Goal: Check status

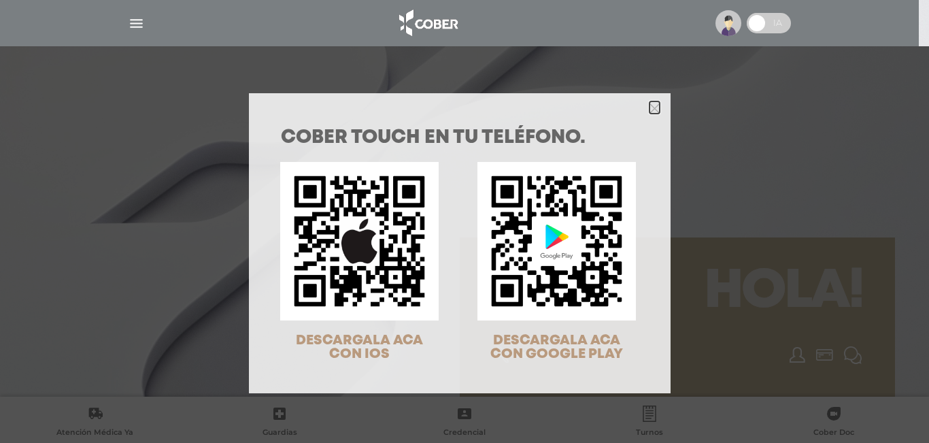
click at [649, 109] on polygon "Close" at bounding box center [654, 108] width 10 height 10
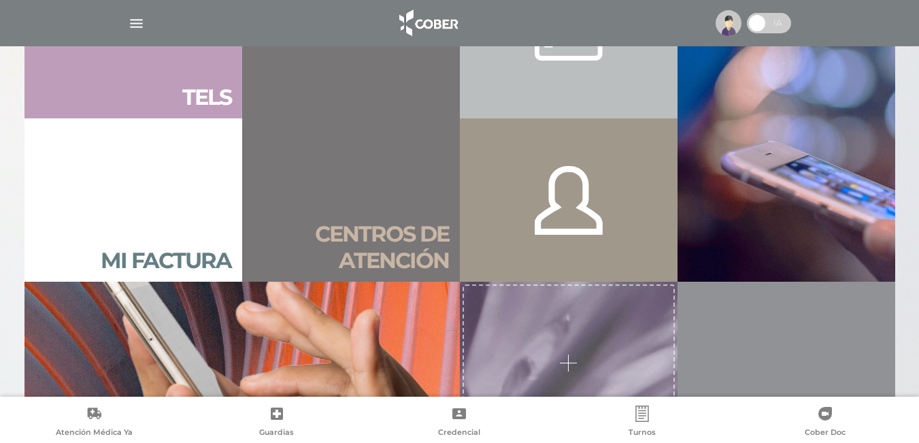
scroll to position [952, 0]
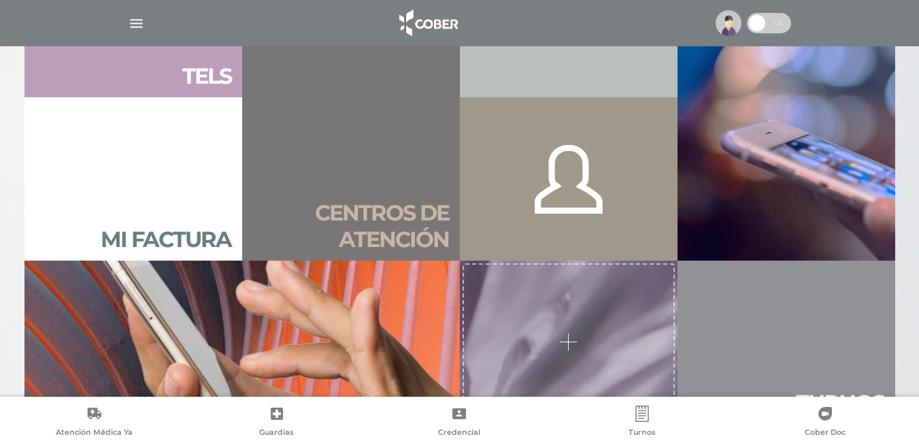
click at [172, 179] on link "Mi factura" at bounding box center [133, 178] width 218 height 163
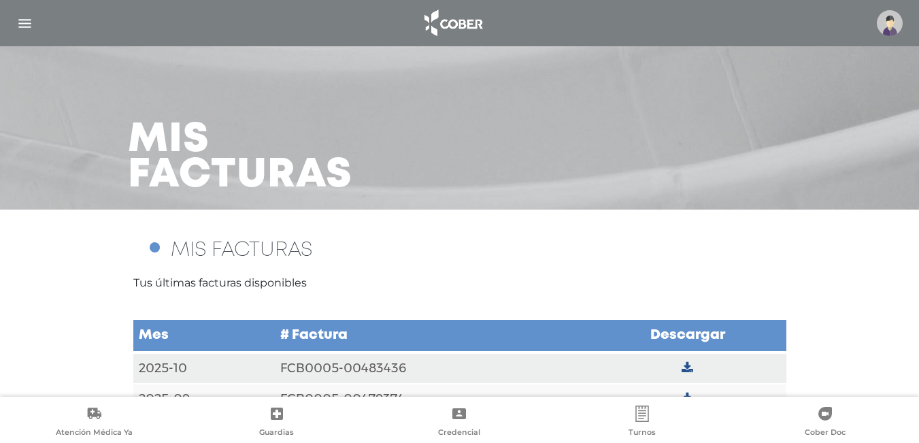
scroll to position [35, 0]
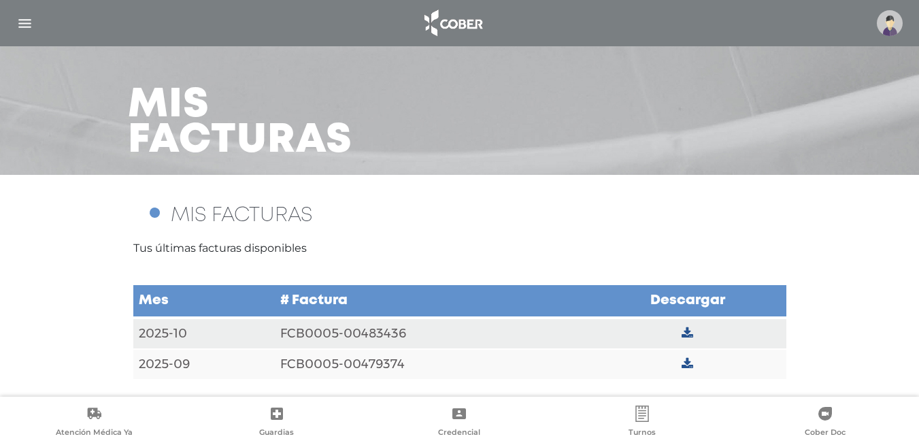
click at [683, 330] on icon at bounding box center [687, 333] width 12 height 12
